Goal: Task Accomplishment & Management: Use online tool/utility

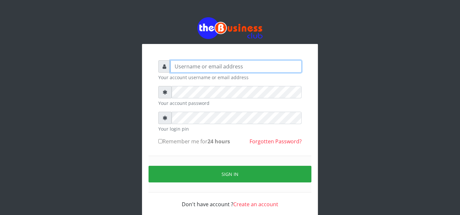
click at [180, 63] on input "text" at bounding box center [235, 66] width 131 height 12
click at [181, 69] on input "text" at bounding box center [235, 66] width 131 height 12
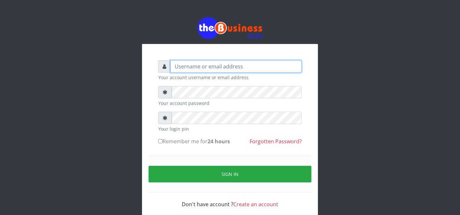
click at [181, 69] on input "text" at bounding box center [235, 66] width 131 height 12
type input "father"
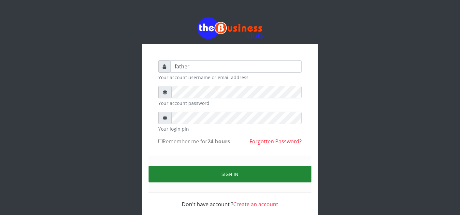
click at [226, 177] on button "Sign in" at bounding box center [230, 174] width 163 height 17
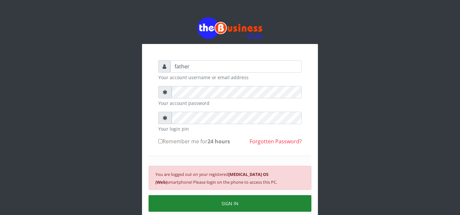
click at [212, 207] on button "SIGN IN" at bounding box center [230, 203] width 163 height 17
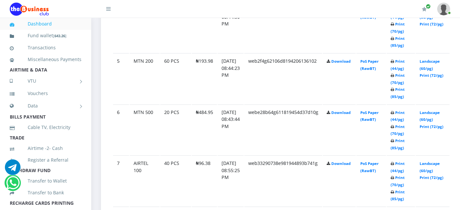
scroll to position [565, 0]
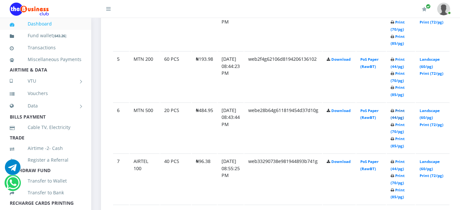
click at [405, 109] on link "Print (44/pg)" at bounding box center [398, 114] width 14 height 12
